Goal: Information Seeking & Learning: Understand process/instructions

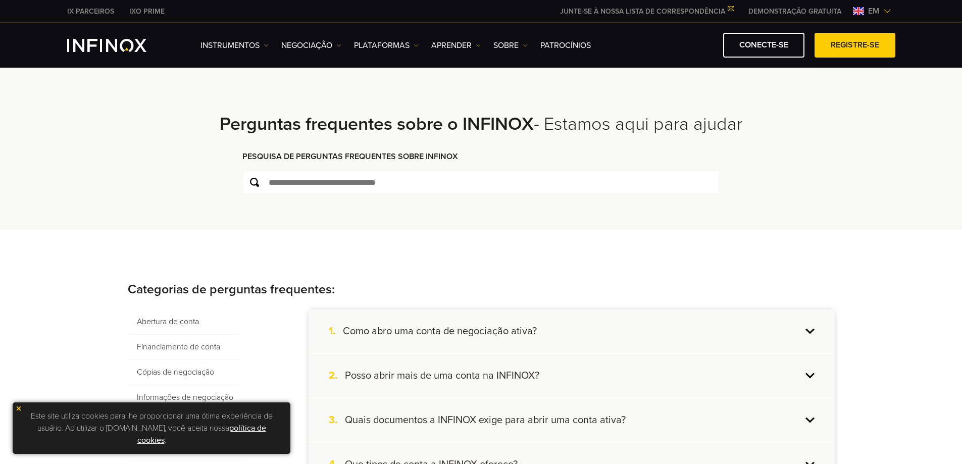
click at [871, 12] on font "em" at bounding box center [873, 11] width 11 height 10
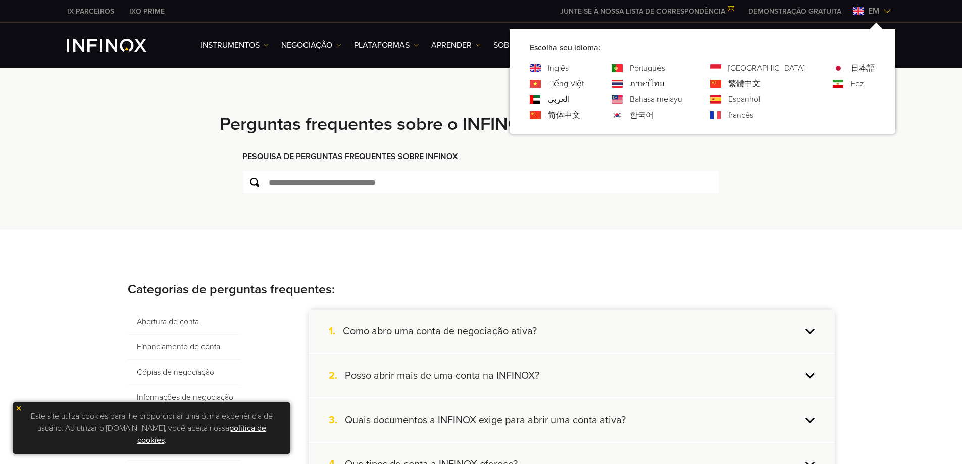
click at [665, 66] on font "Português" at bounding box center [647, 68] width 35 height 10
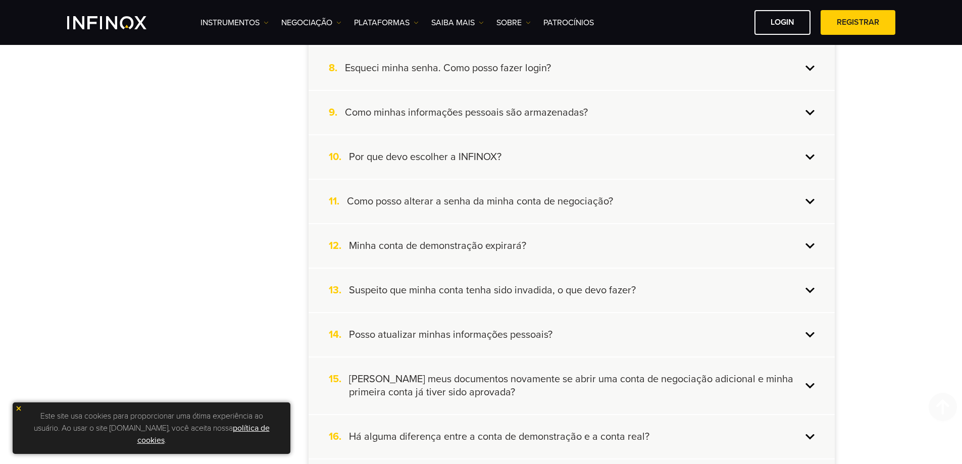
scroll to position [606, 0]
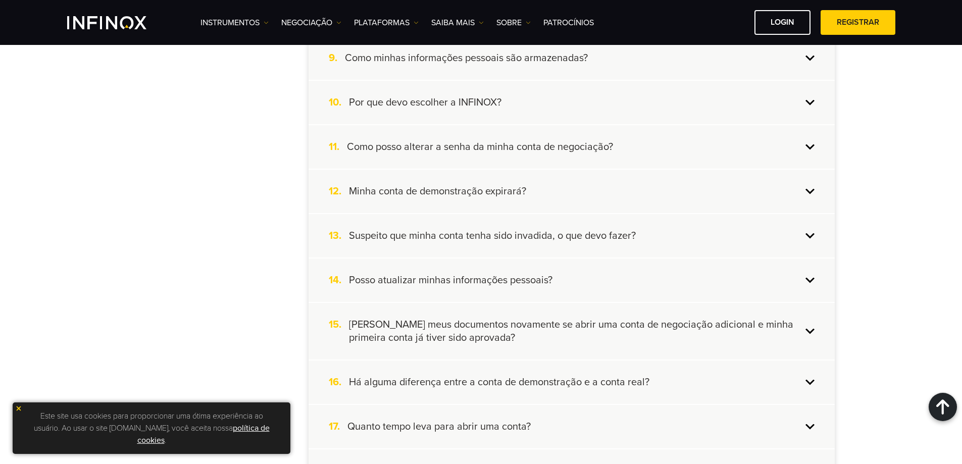
click at [19, 407] on img at bounding box center [18, 408] width 7 height 7
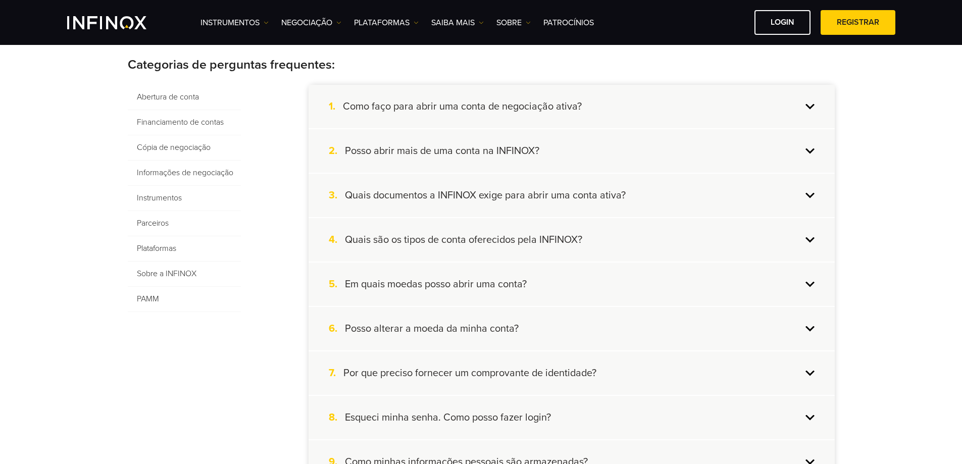
scroll to position [101, 0]
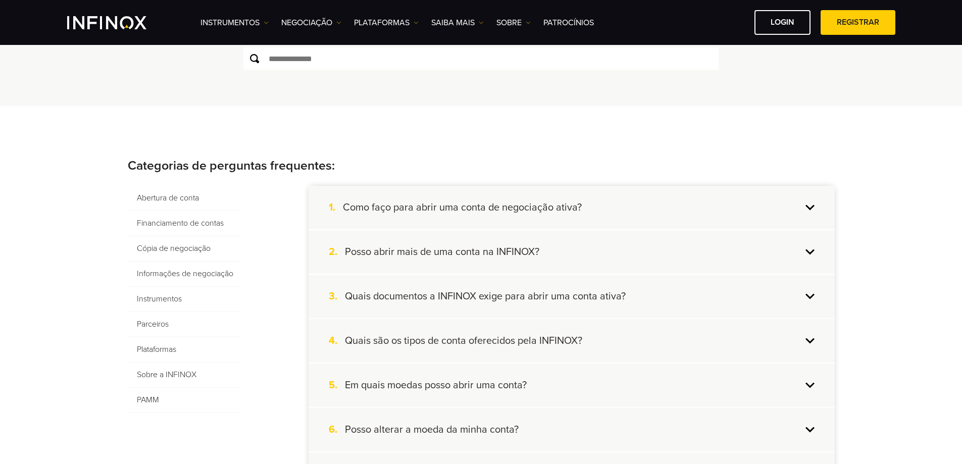
click at [810, 209] on div "1. Como faço para abrir uma conta de negociação ativa?" at bounding box center [572, 207] width 526 height 43
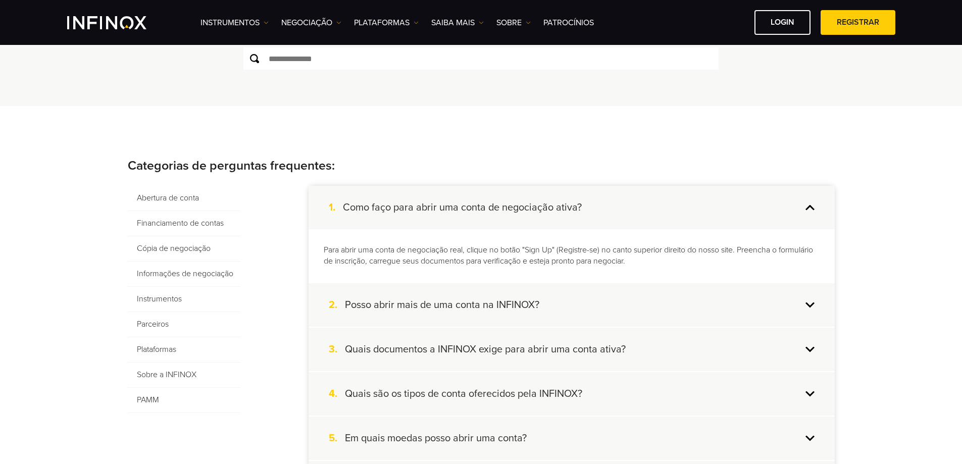
click at [805, 310] on div "2. Posso abrir mais de uma conta na INFINOX?" at bounding box center [572, 304] width 526 height 43
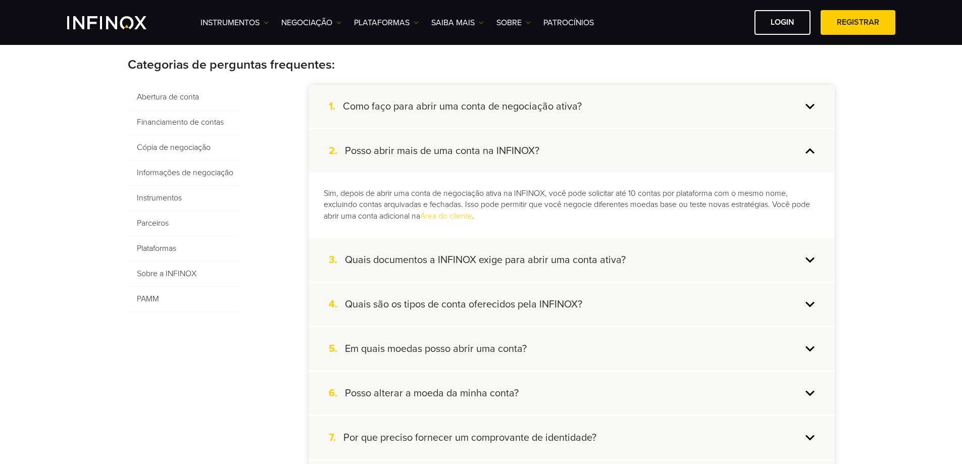
scroll to position [0, 0]
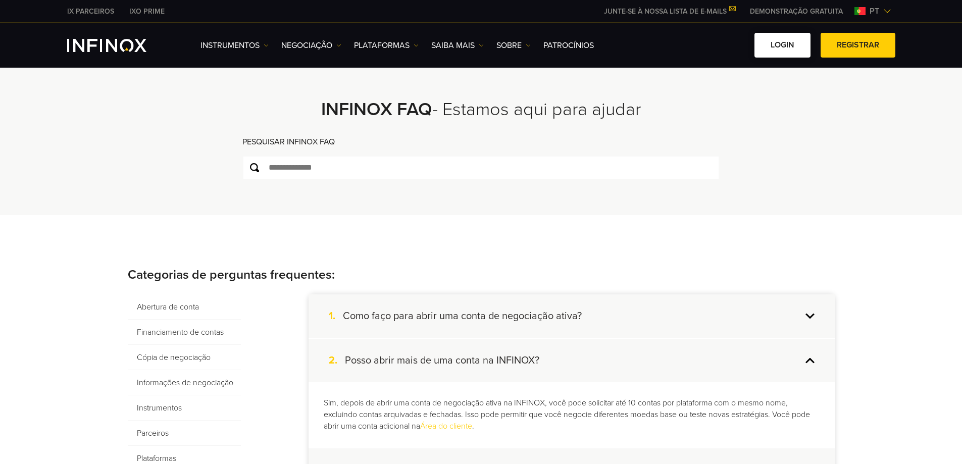
click at [777, 49] on link "Login" at bounding box center [782, 45] width 56 height 25
